Goal: Task Accomplishment & Management: Use online tool/utility

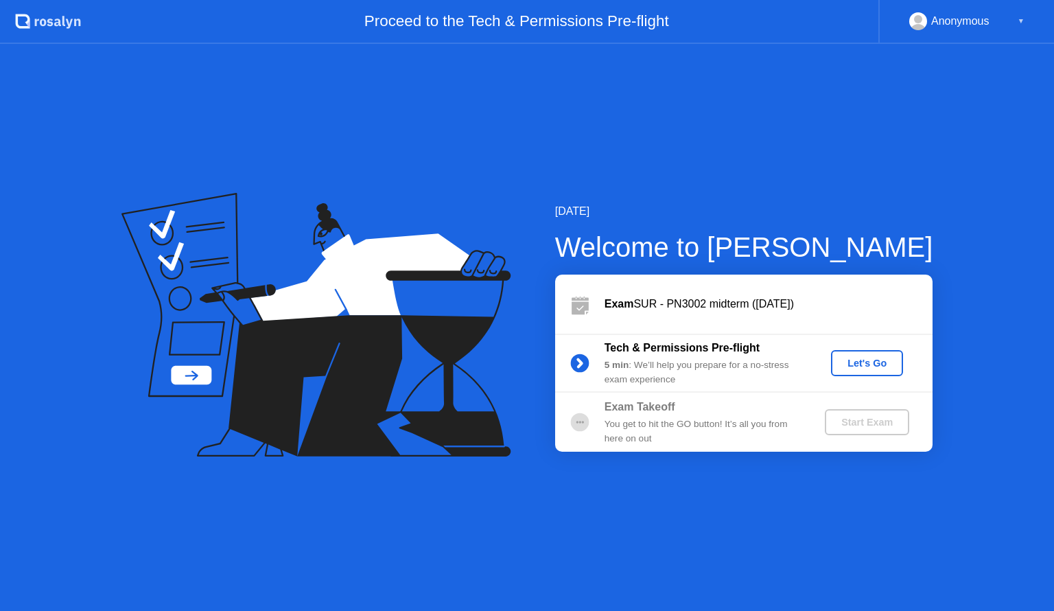
click at [889, 365] on div "Let's Go" at bounding box center [866, 362] width 61 height 11
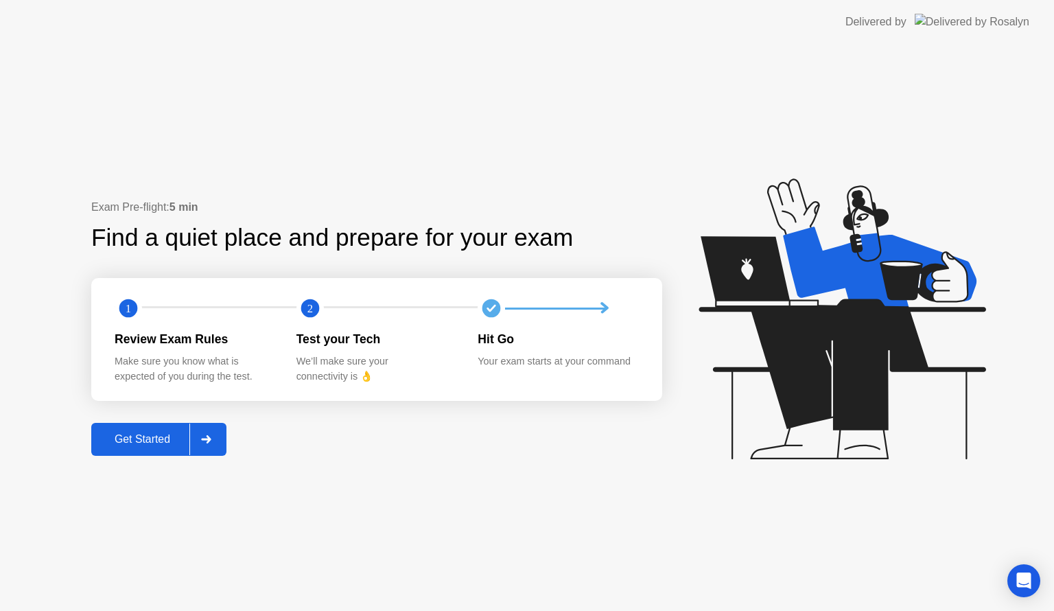
click at [154, 434] on div "Get Started" at bounding box center [142, 439] width 94 height 12
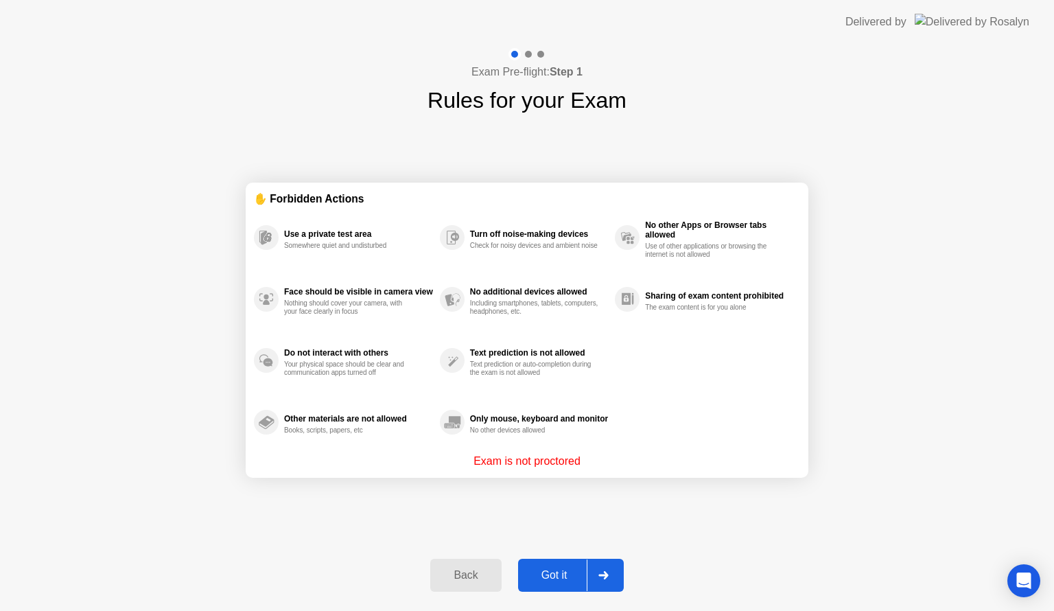
click at [558, 565] on button "Got it" at bounding box center [571, 574] width 106 height 33
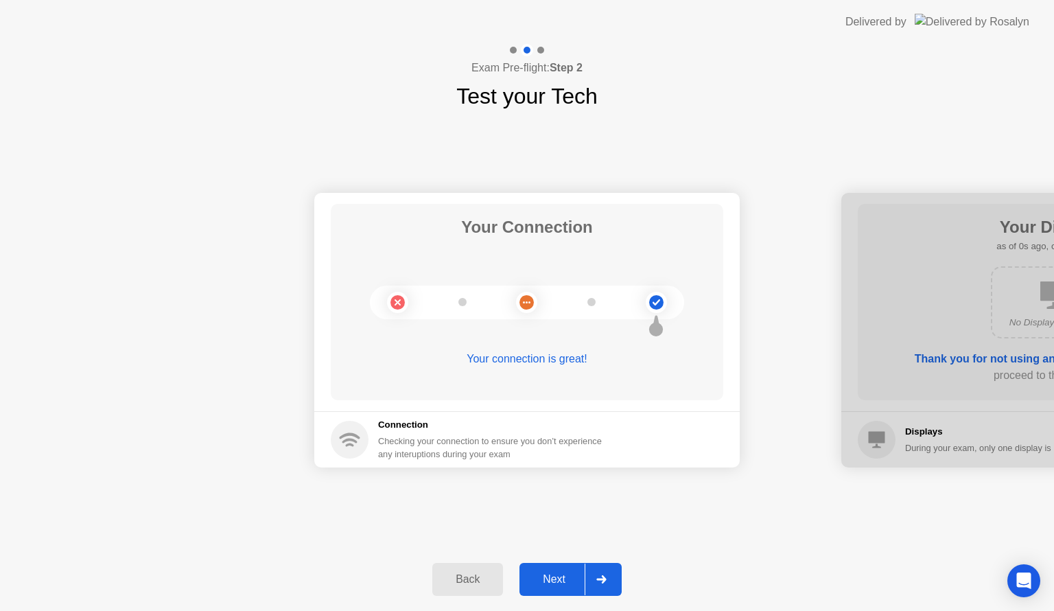
click at [560, 567] on button "Next" at bounding box center [570, 579] width 102 height 33
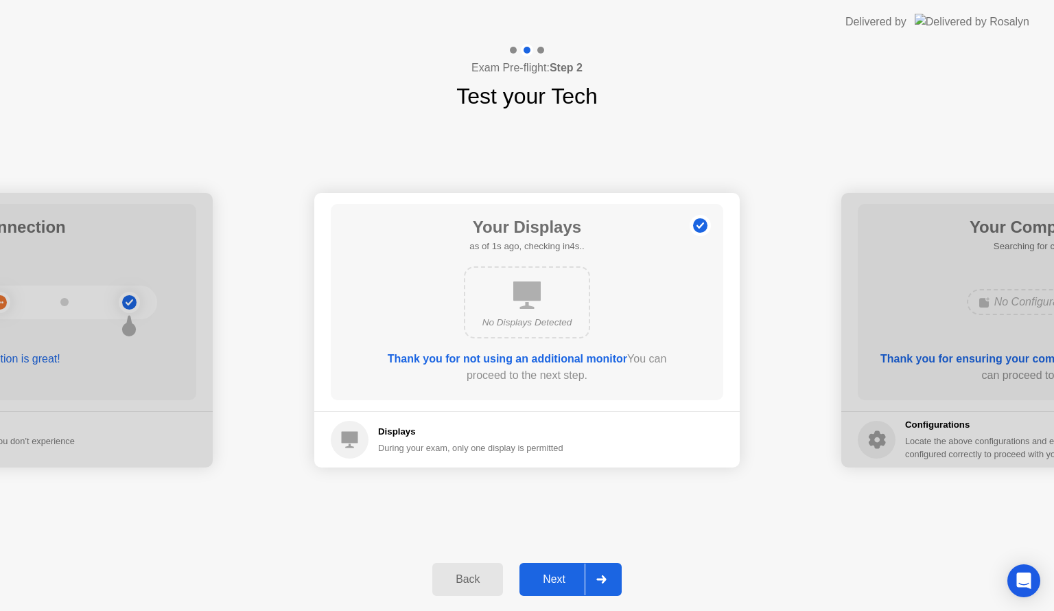
click at [565, 574] on div "Next" at bounding box center [553, 579] width 61 height 12
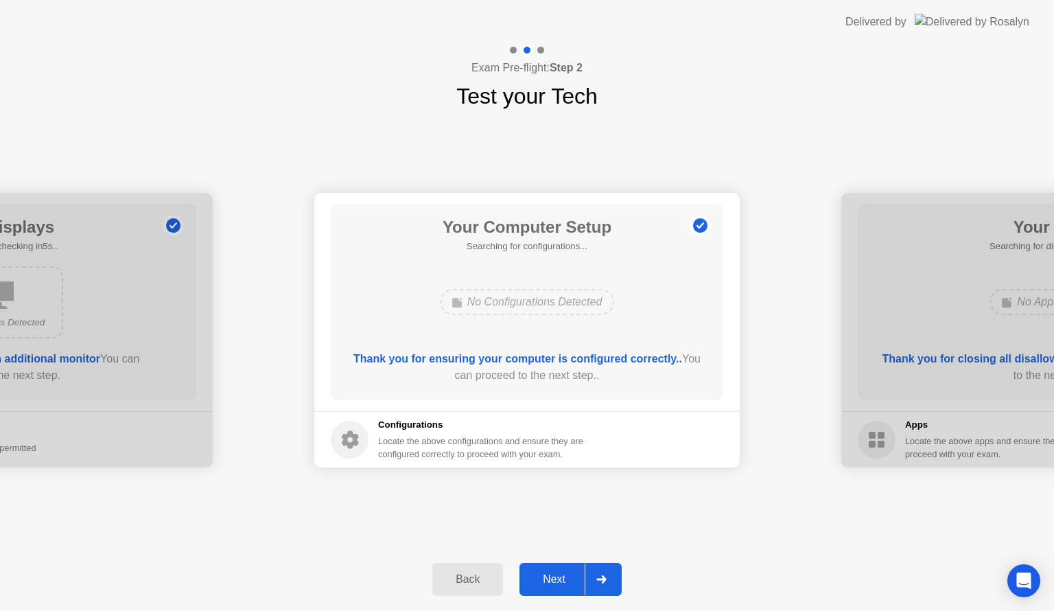
click at [565, 574] on div "Next" at bounding box center [553, 579] width 61 height 12
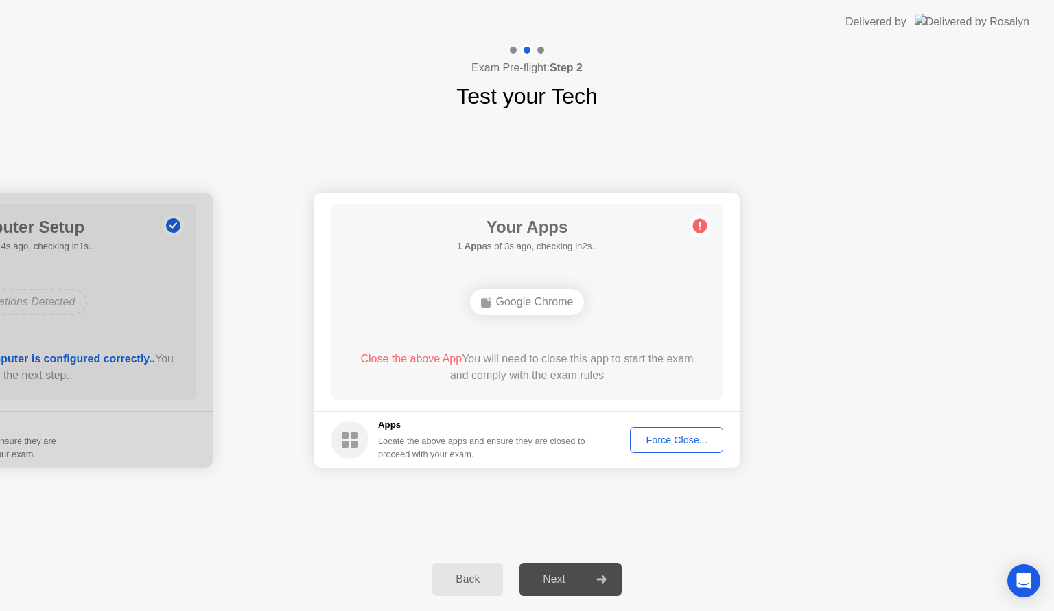
click at [672, 434] on div "Force Close..." at bounding box center [677, 439] width 84 height 11
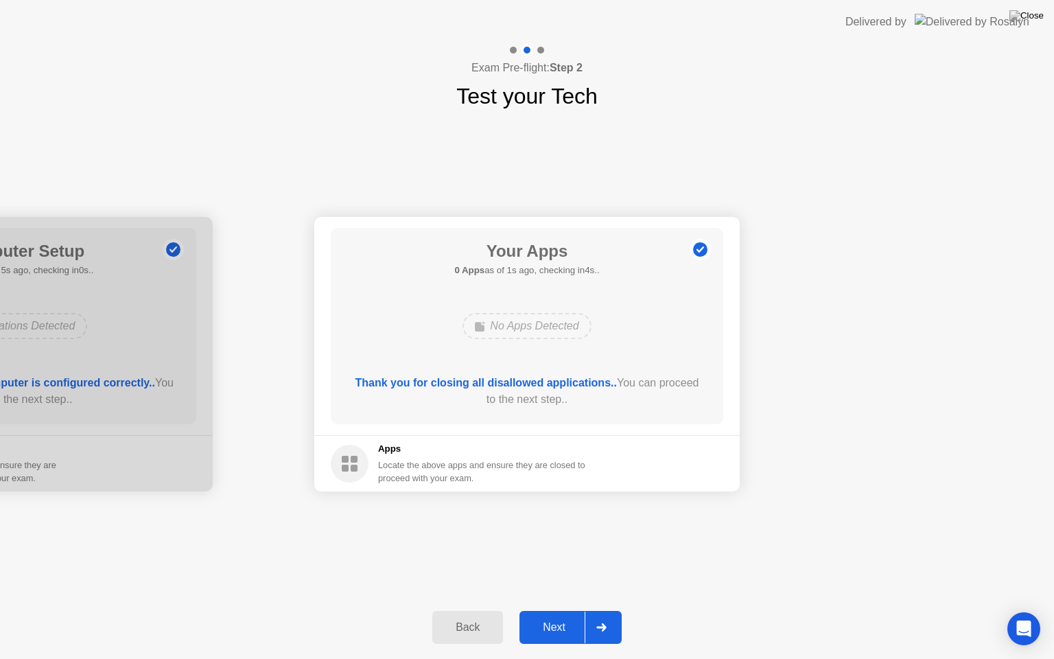
click at [556, 610] on div "Next" at bounding box center [553, 627] width 61 height 12
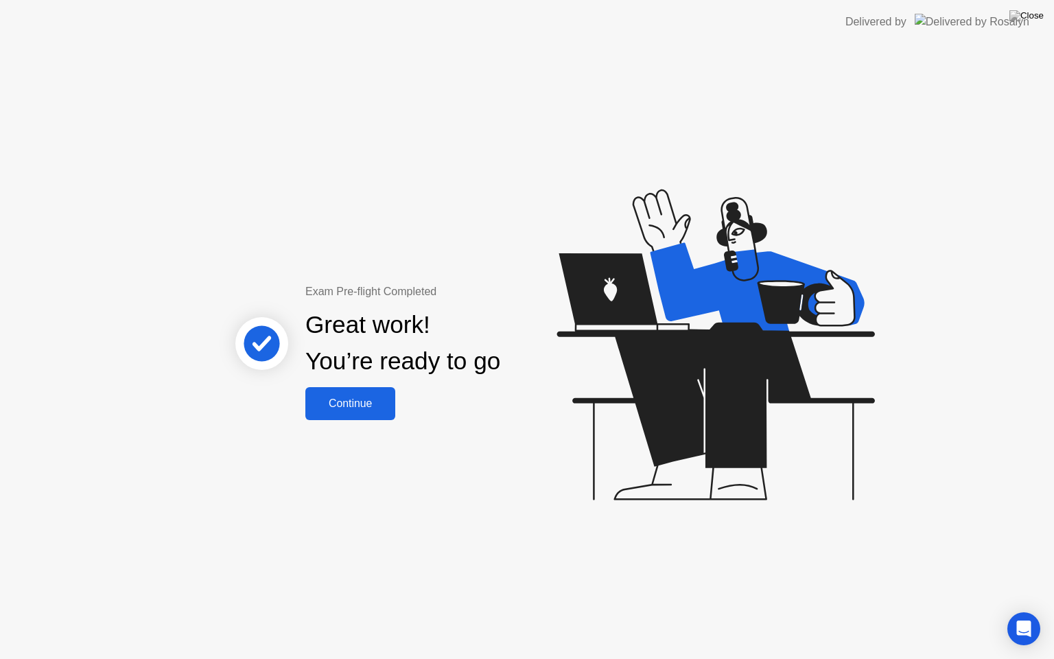
click at [354, 390] on button "Continue" at bounding box center [350, 403] width 90 height 33
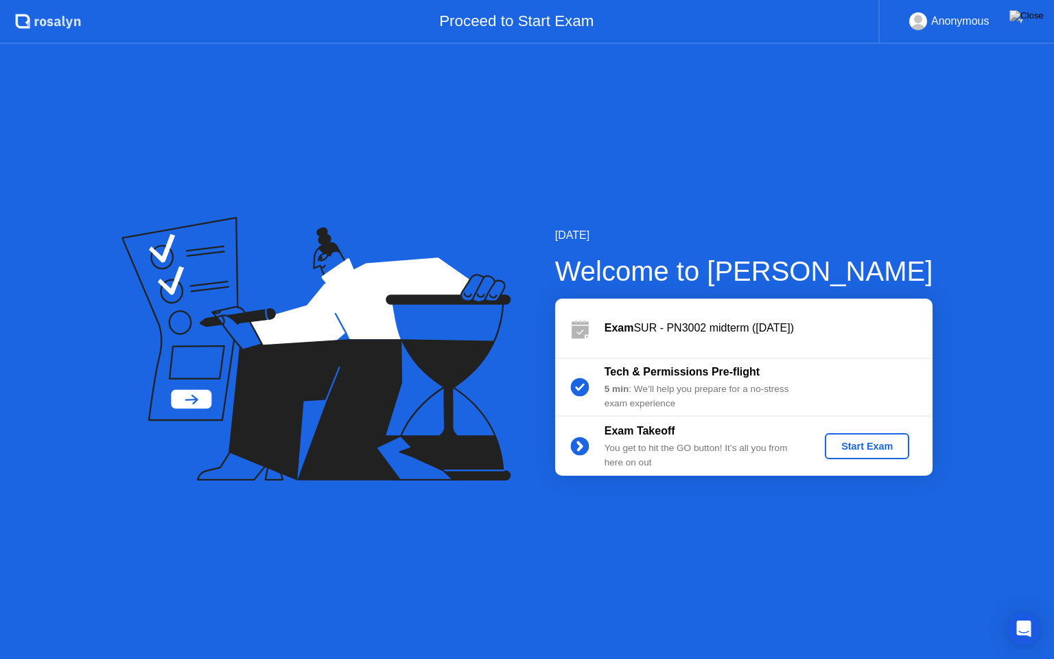
click at [869, 451] on div "Start Exam" at bounding box center [866, 445] width 73 height 11
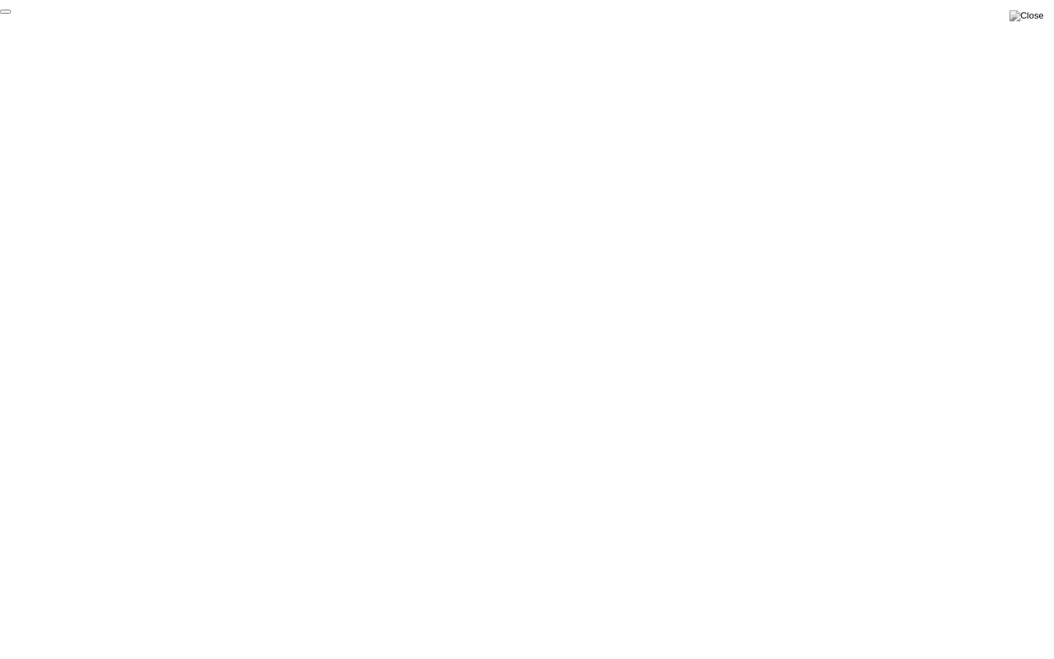
click div "End Proctoring Session"
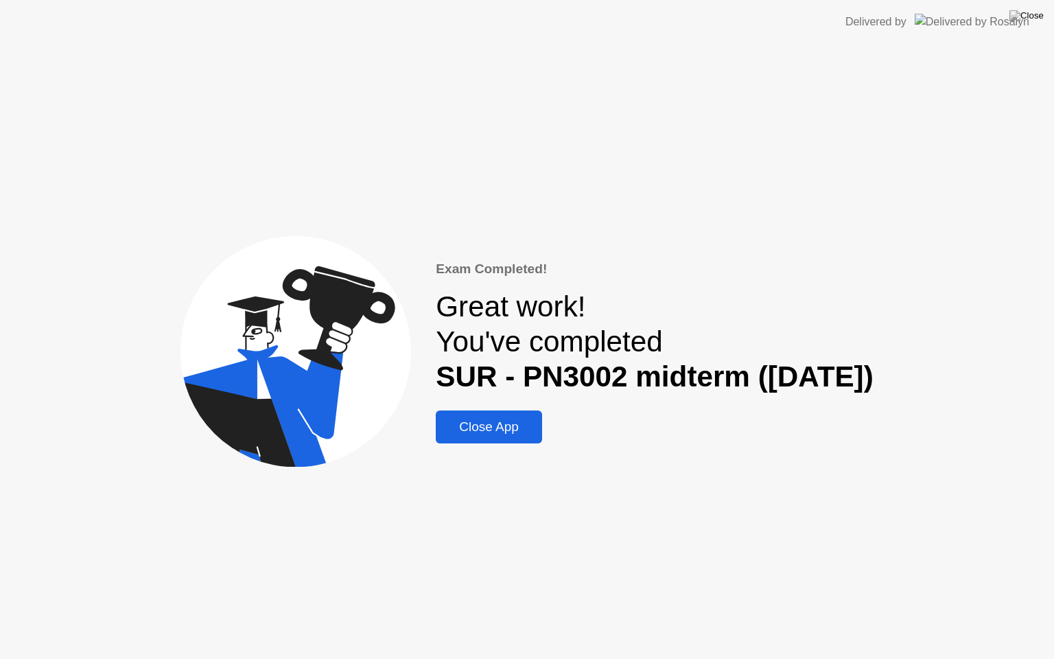
click at [523, 421] on div "Close App" at bounding box center [489, 426] width 98 height 15
